Goal: Task Accomplishment & Management: Complete application form

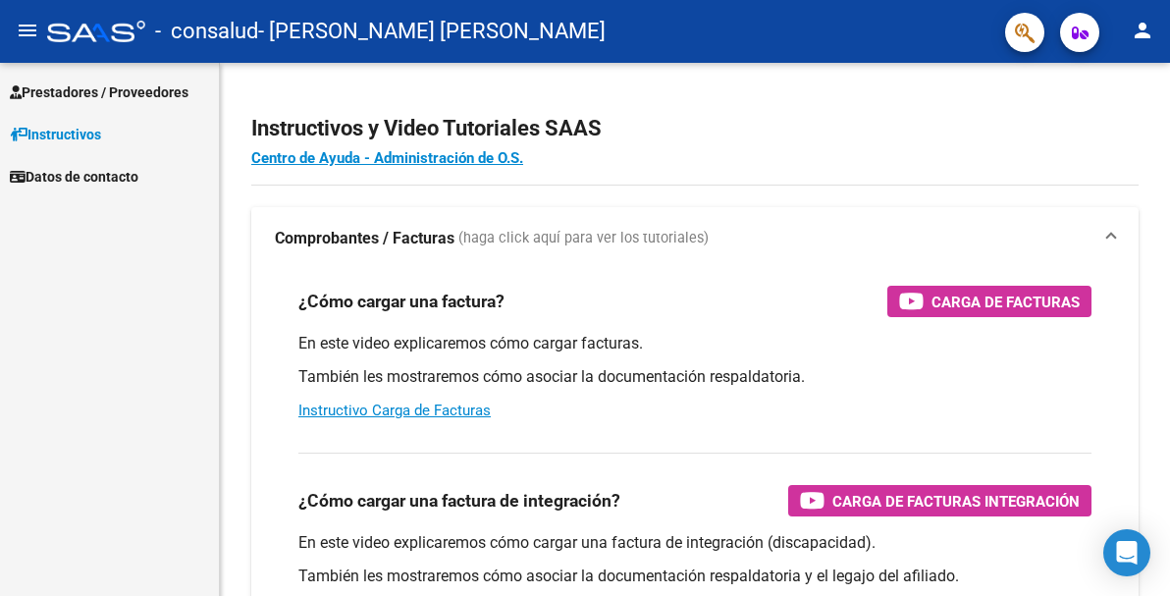
click at [134, 93] on span "Prestadores / Proveedores" at bounding box center [99, 92] width 179 height 22
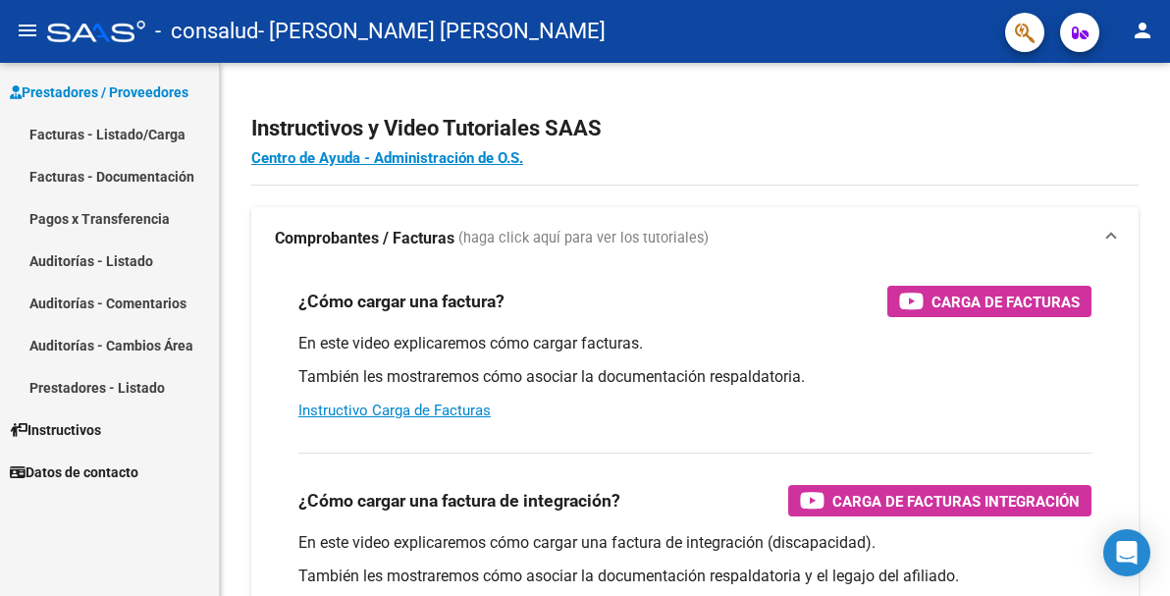
click at [138, 137] on link "Facturas - Listado/Carga" at bounding box center [109, 134] width 219 height 42
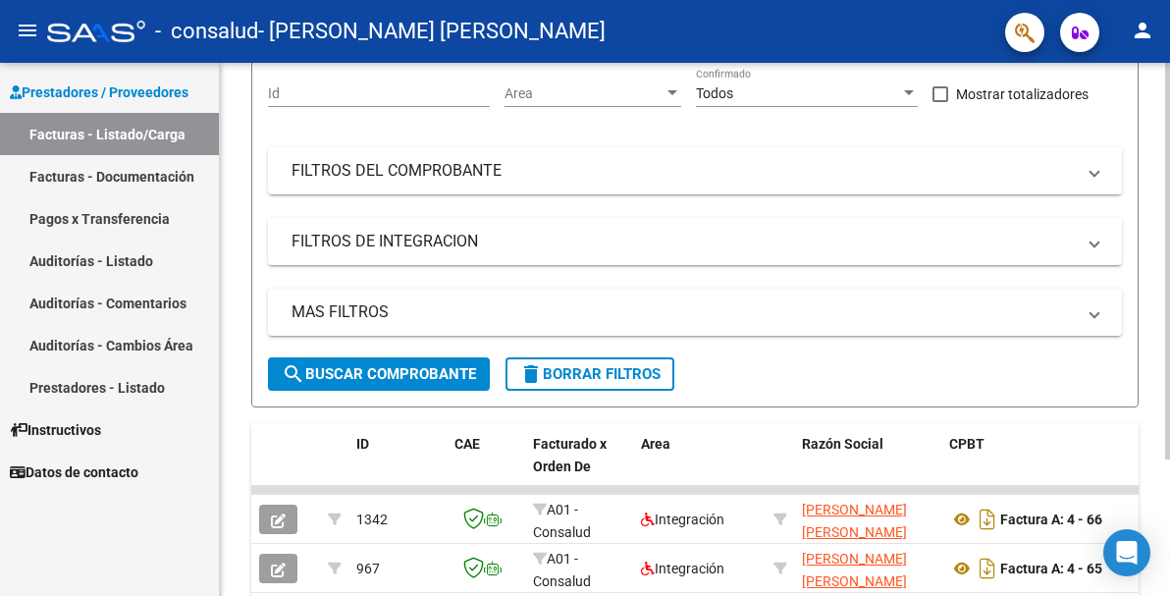
scroll to position [184, 0]
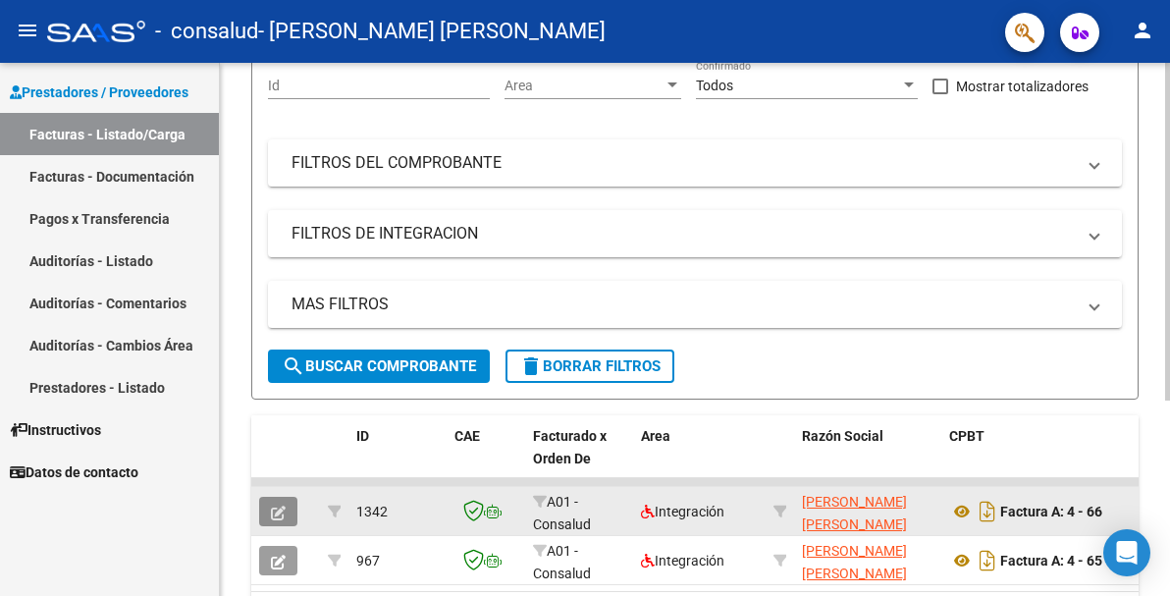
click at [263, 514] on button "button" at bounding box center [278, 511] width 38 height 29
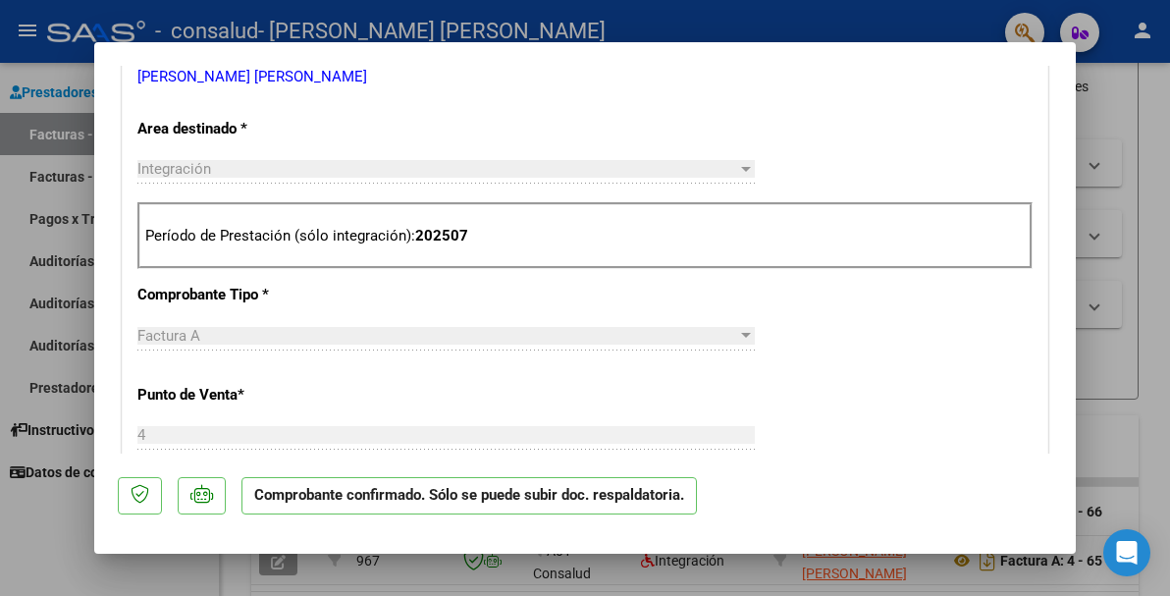
scroll to position [393, 0]
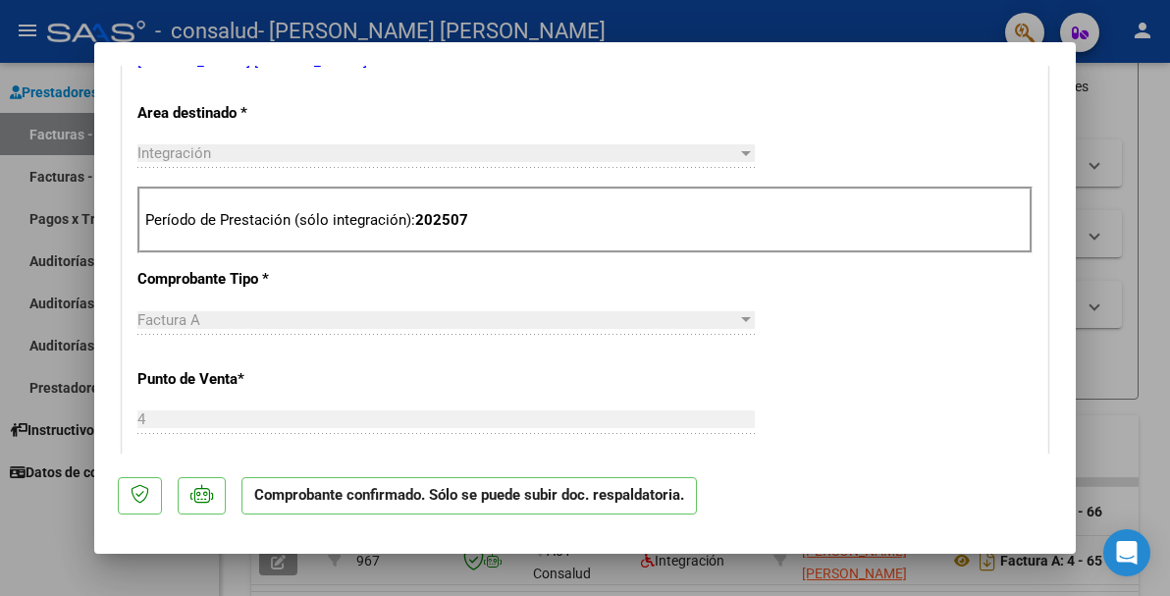
click at [1097, 73] on div at bounding box center [585, 298] width 1170 height 596
type input "$ 0,00"
